Goal: Task Accomplishment & Management: Manage account settings

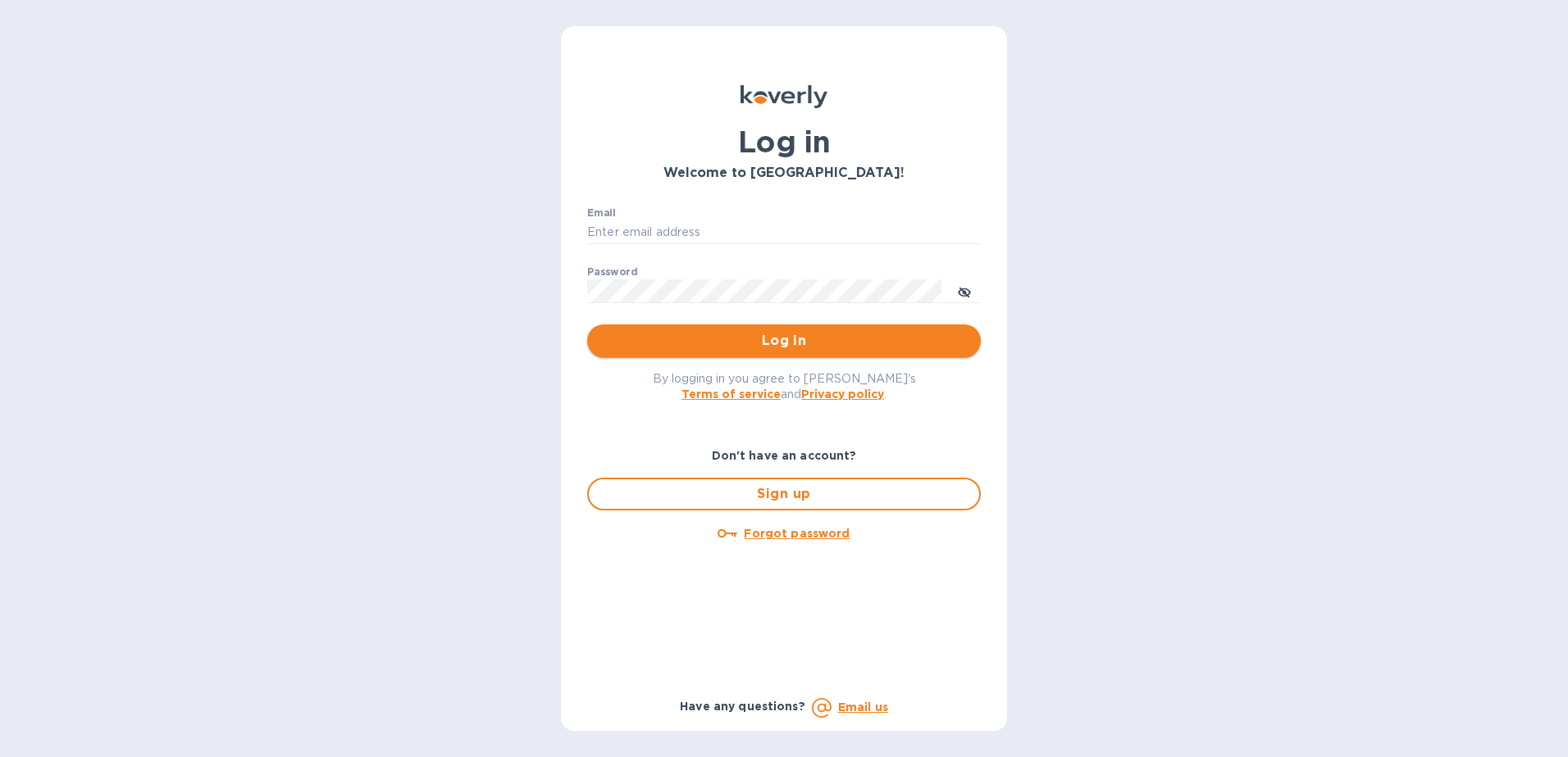
type input "dgarcia9090@myyahoo.com"
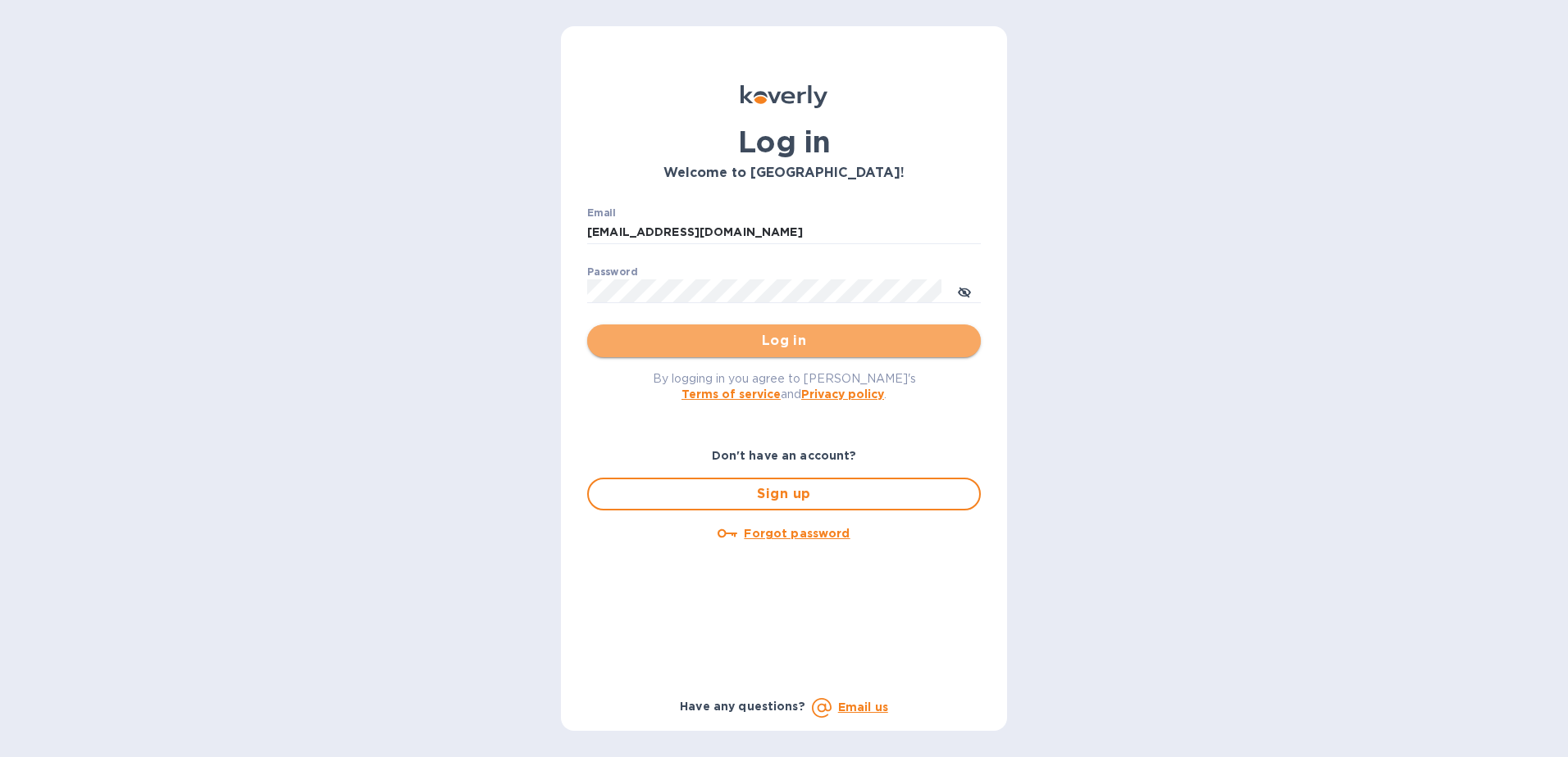
click at [755, 341] on span "Log in" at bounding box center [784, 340] width 368 height 19
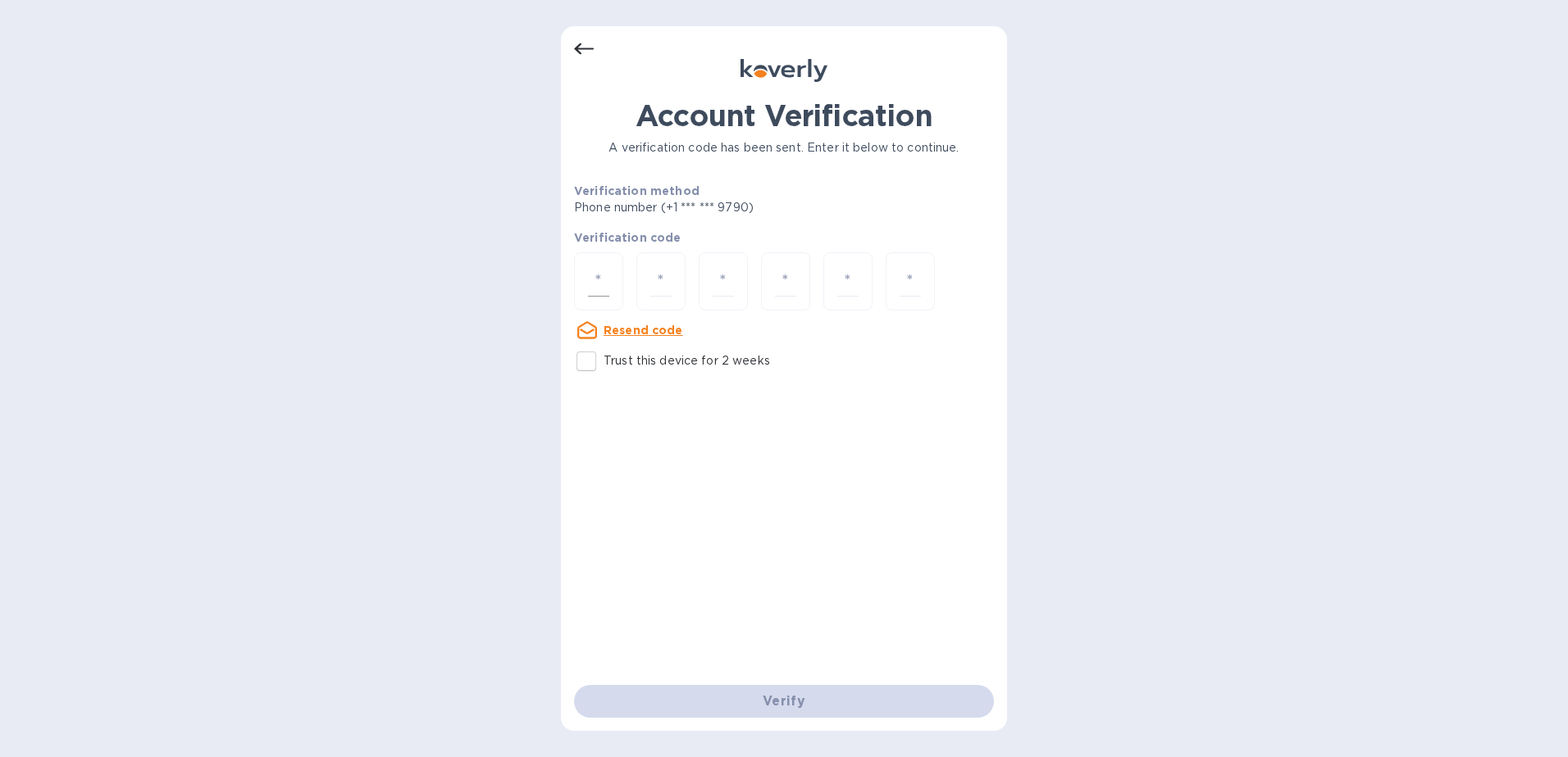
click at [597, 291] on input "number" at bounding box center [598, 281] width 21 height 30
type input "5"
type input "3"
type input "2"
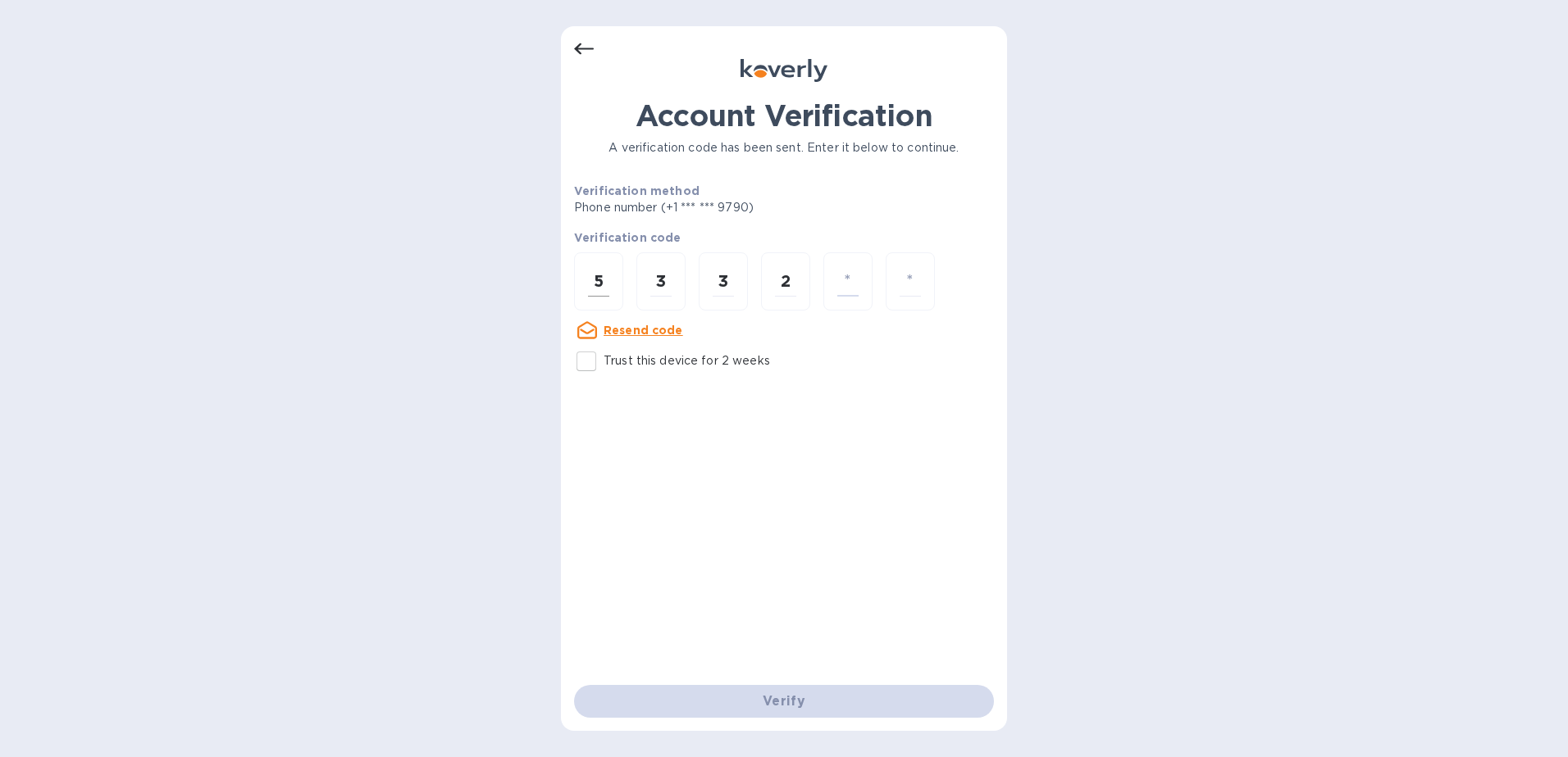
type input "6"
type input "3"
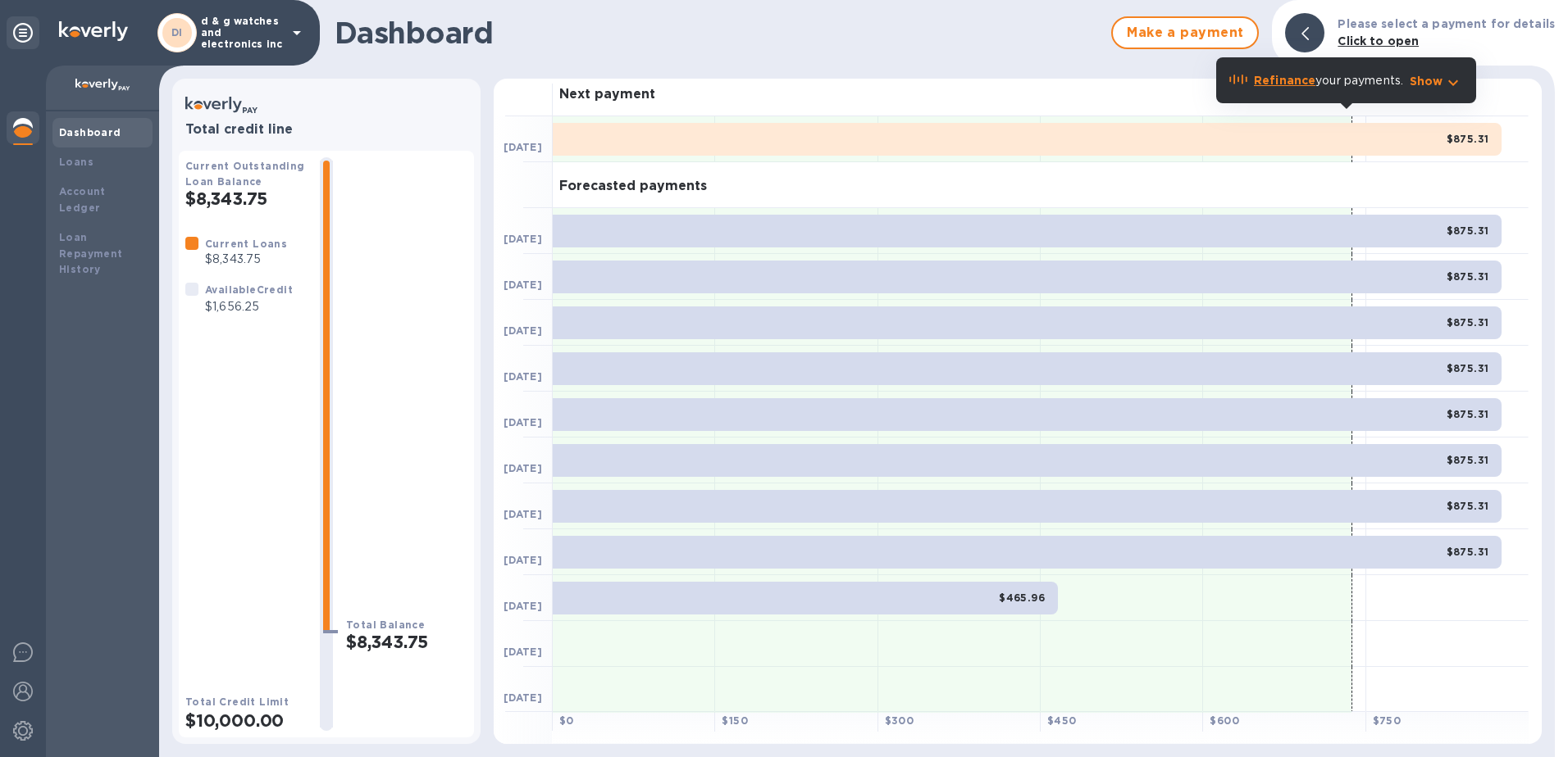
scroll to position [10, 0]
